Goal: Use online tool/utility: Utilize a website feature to perform a specific function

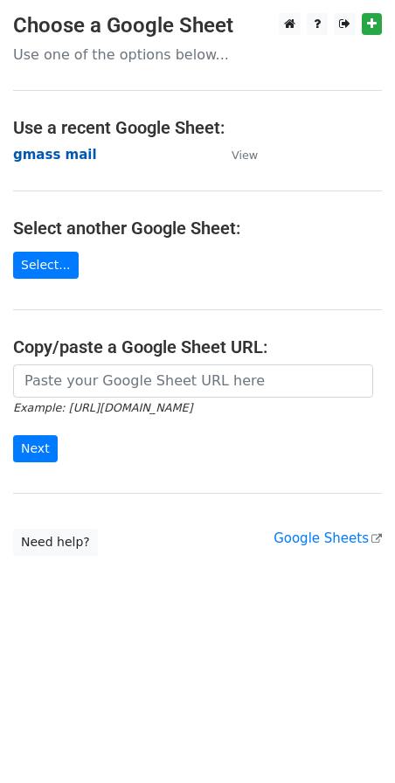
click at [50, 153] on strong "gmass mail" at bounding box center [55, 155] width 84 height 16
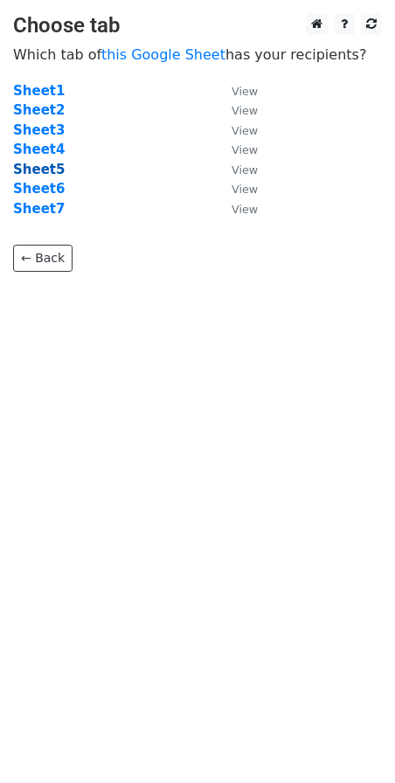
click at [34, 174] on strong "Sheet5" at bounding box center [39, 170] width 52 height 16
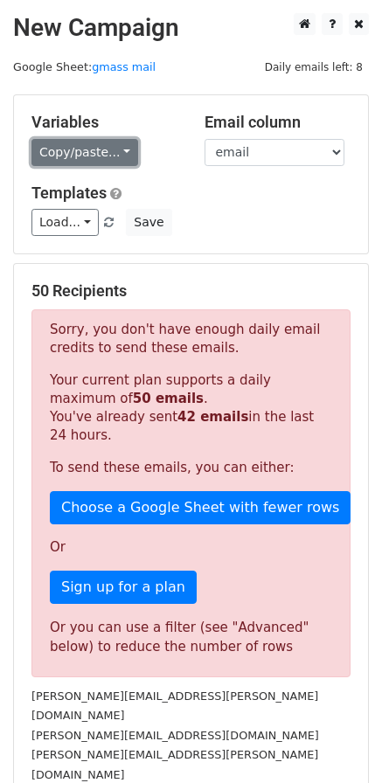
click at [93, 148] on link "Copy/paste..." at bounding box center [84, 152] width 107 height 27
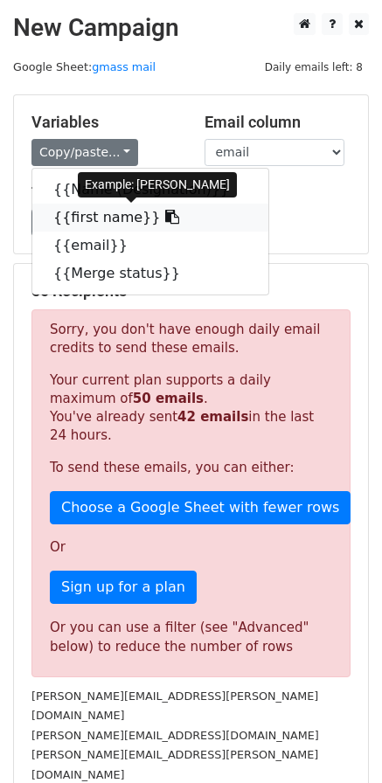
click at [88, 213] on link "{{first name}}" at bounding box center [150, 217] width 236 height 28
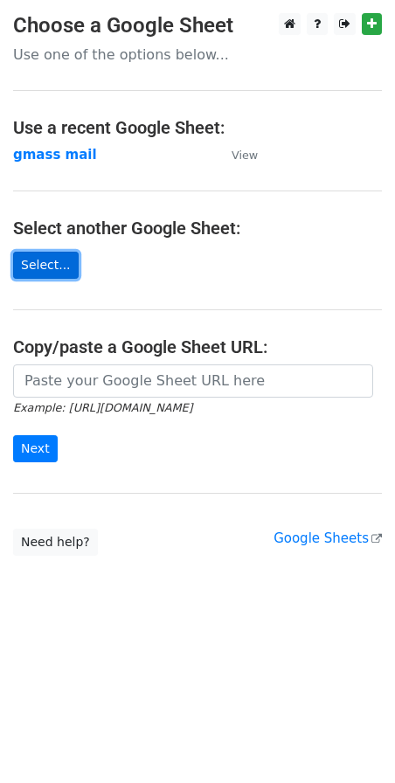
click at [47, 267] on link "Select..." at bounding box center [46, 265] width 66 height 27
click at [41, 154] on strong "gmass mail" at bounding box center [55, 155] width 84 height 16
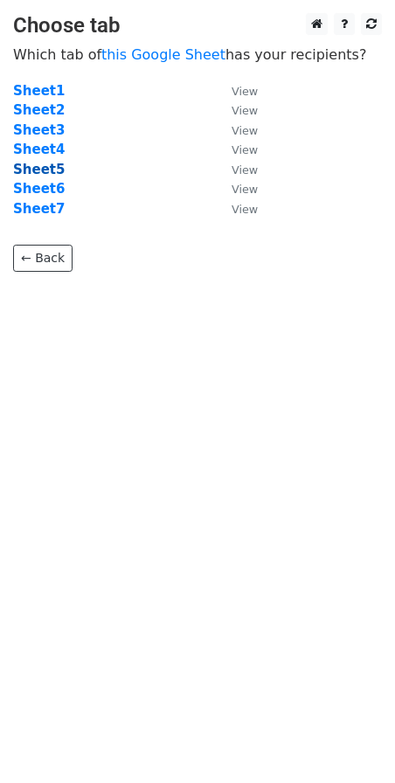
click at [38, 169] on strong "Sheet5" at bounding box center [39, 170] width 52 height 16
click at [38, 164] on strong "Sheet5" at bounding box center [39, 170] width 52 height 16
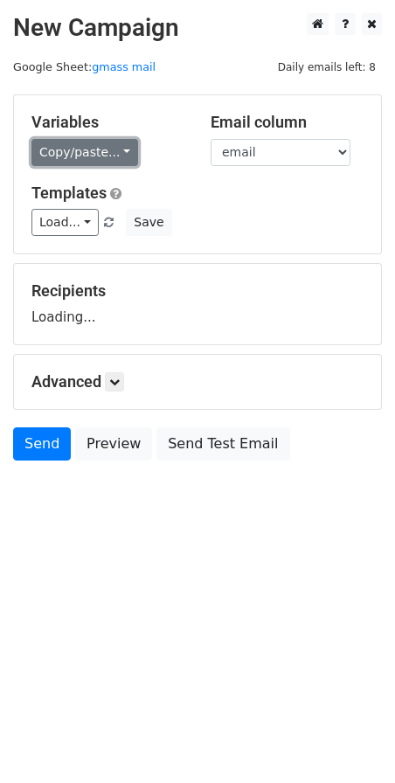
click at [78, 147] on link "Copy/paste..." at bounding box center [84, 152] width 107 height 27
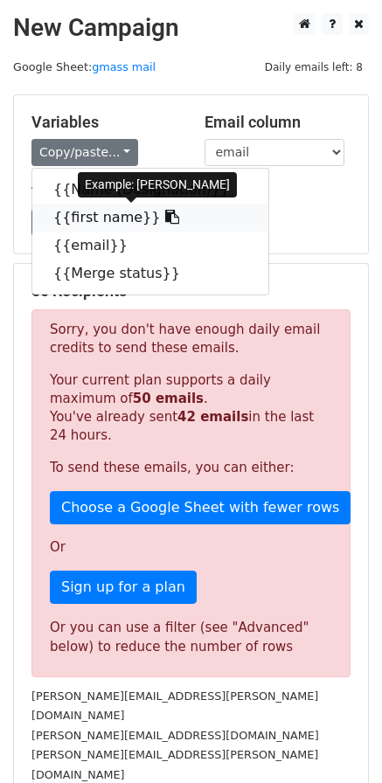
click at [82, 221] on link "{{first name}}" at bounding box center [150, 217] width 236 height 28
